Goal: Find specific page/section: Find specific page/section

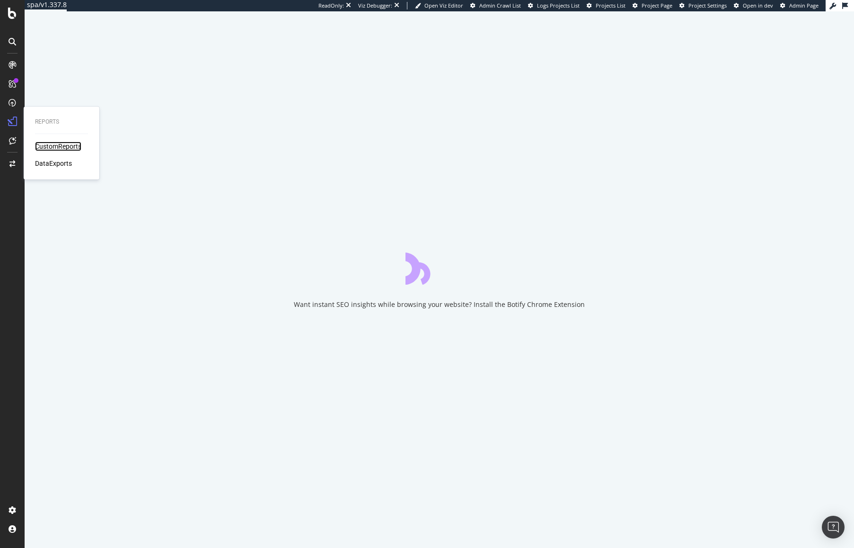
click at [51, 145] on div "CustomReports" at bounding box center [58, 146] width 46 height 9
click at [67, 148] on div "CustomReports" at bounding box center [58, 146] width 46 height 9
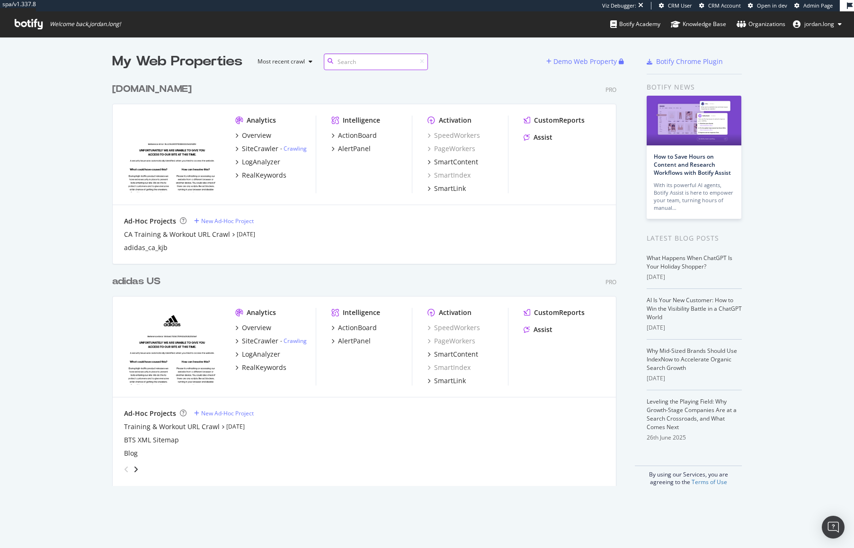
scroll to position [408, 505]
